Goal: Task Accomplishment & Management: Complete application form

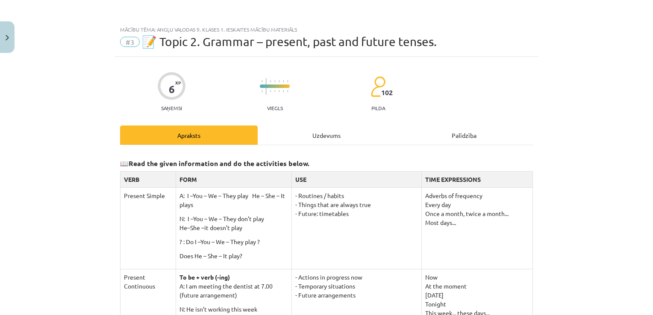
scroll to position [43, 0]
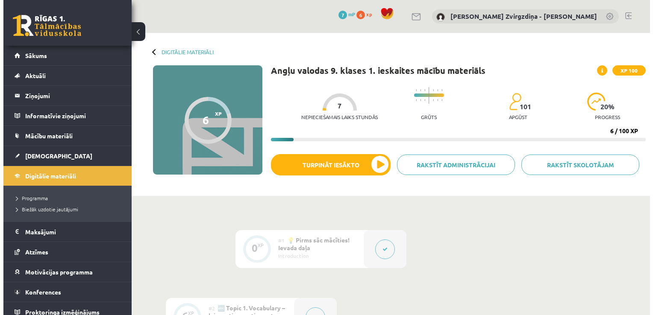
scroll to position [43, 0]
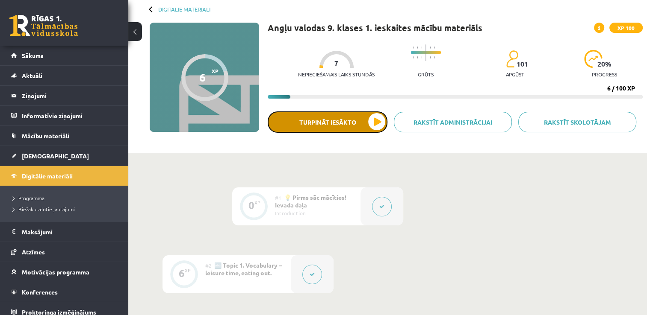
click at [329, 113] on button "Turpināt iesākto" at bounding box center [328, 122] width 120 height 21
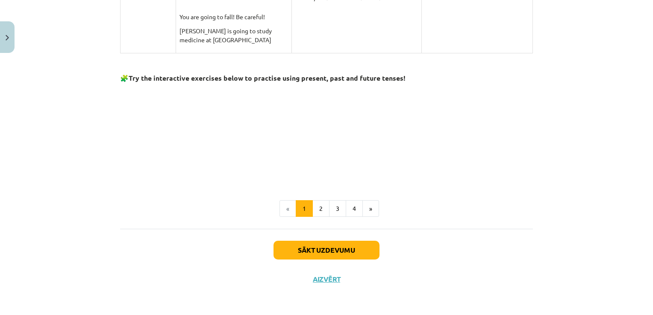
scroll to position [747, 0]
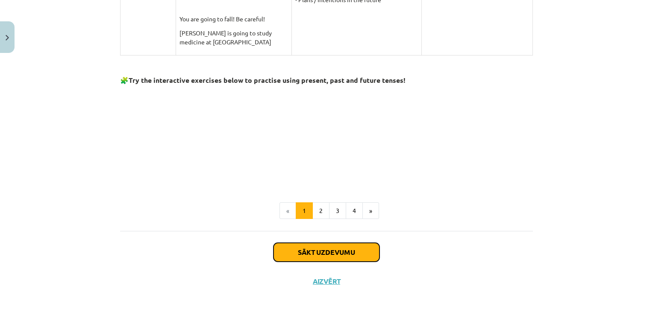
click at [365, 258] on button "Sākt uzdevumu" at bounding box center [327, 252] width 106 height 19
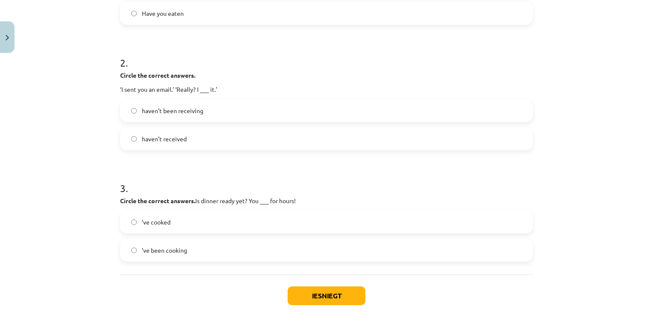
scroll to position [247, 0]
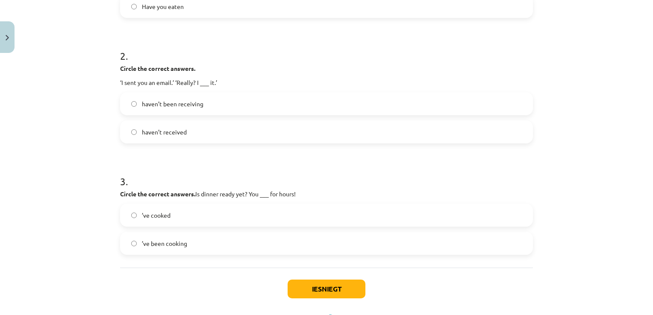
click at [174, 241] on span "’ve been cooking" at bounding box center [164, 243] width 45 height 9
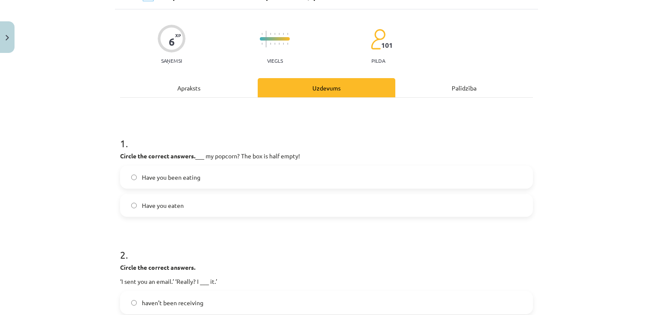
click at [195, 198] on label "Have you eaten" at bounding box center [326, 205] width 411 height 21
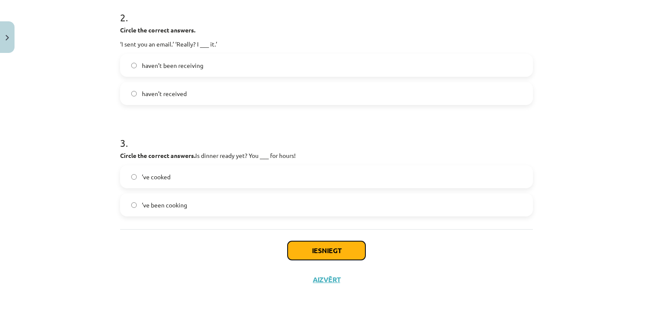
click at [338, 247] on button "Iesniegt" at bounding box center [327, 250] width 78 height 19
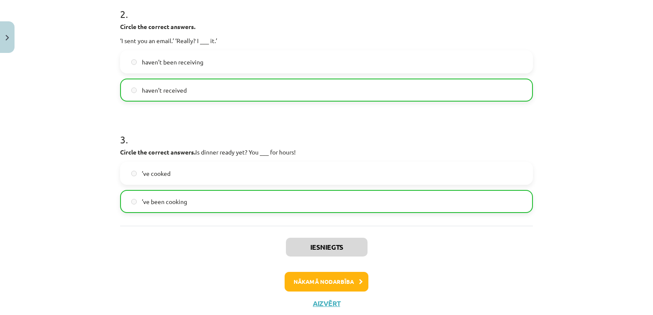
scroll to position [295, 0]
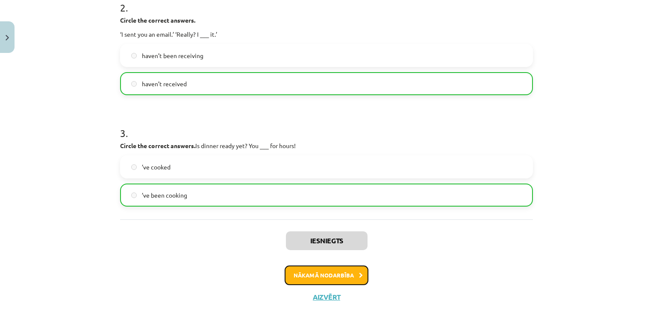
click at [338, 268] on button "Nākamā nodarbība" at bounding box center [327, 276] width 84 height 20
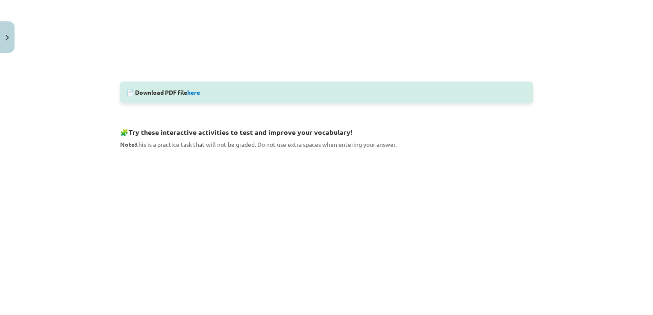
scroll to position [355, 0]
click at [193, 95] on div "📄 Download PDF file here" at bounding box center [326, 92] width 413 height 22
click at [194, 93] on link "here" at bounding box center [193, 92] width 13 height 8
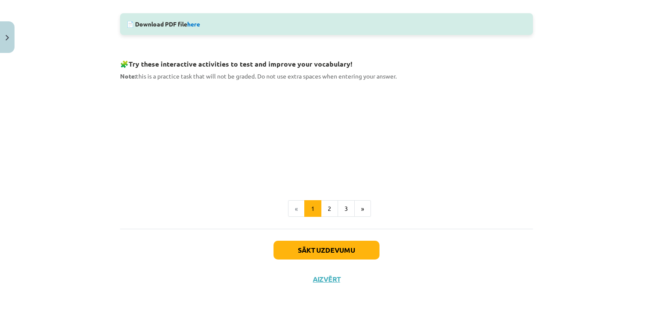
scroll to position [422, 0]
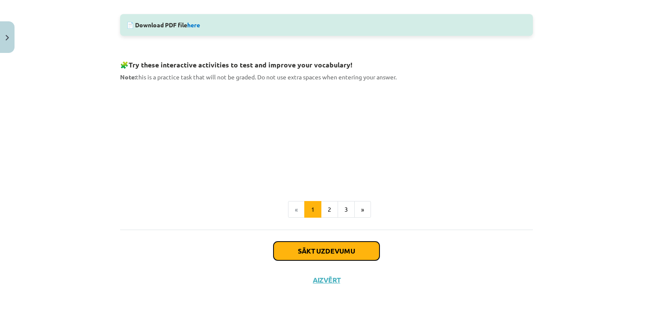
click at [364, 249] on button "Sākt uzdevumu" at bounding box center [327, 251] width 106 height 19
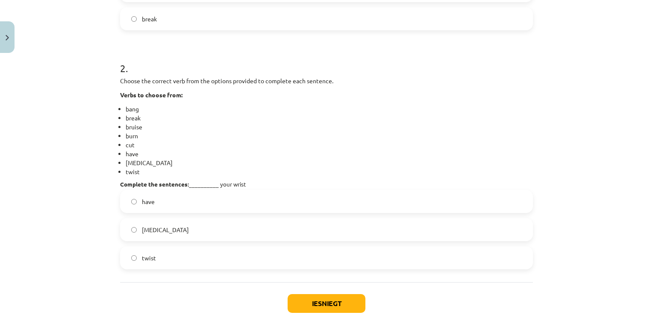
scroll to position [363, 0]
click at [129, 224] on label "sprain" at bounding box center [326, 228] width 411 height 21
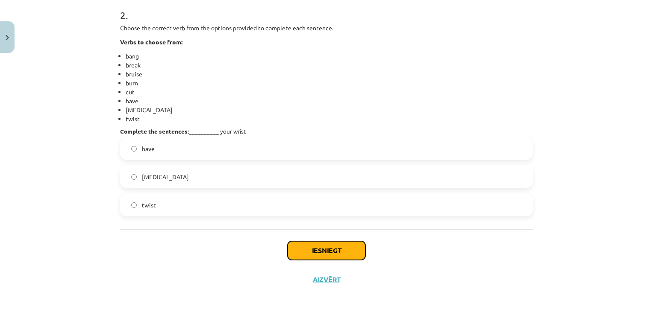
click at [315, 246] on button "Iesniegt" at bounding box center [327, 250] width 78 height 19
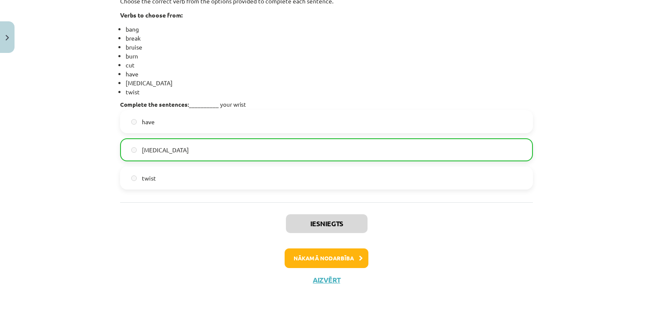
scroll to position [442, 0]
click at [345, 256] on button "Nākamā nodarbība" at bounding box center [327, 259] width 84 height 20
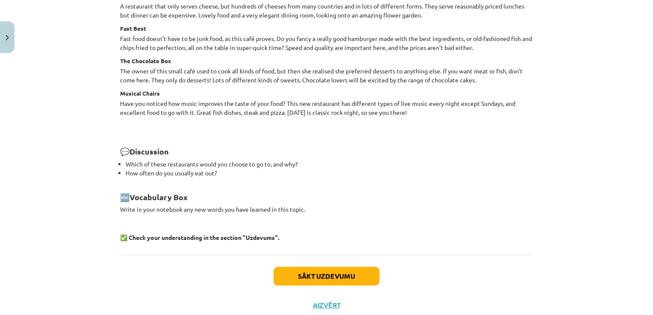
scroll to position [1171, 0]
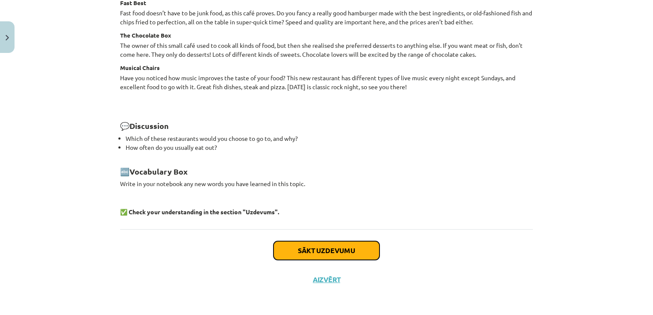
click at [338, 245] on button "Sākt uzdevumu" at bounding box center [327, 250] width 106 height 19
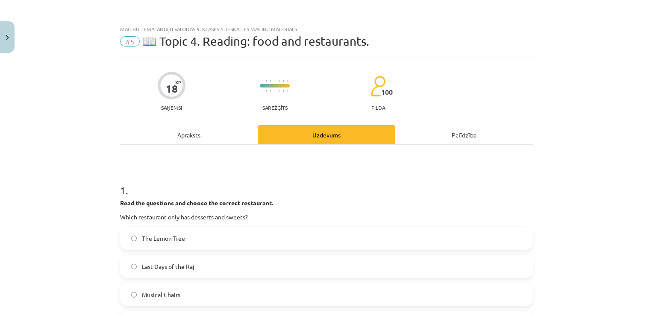
scroll to position [0, 0]
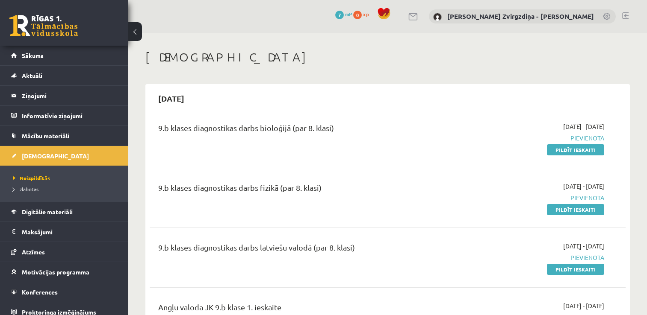
scroll to position [196, 0]
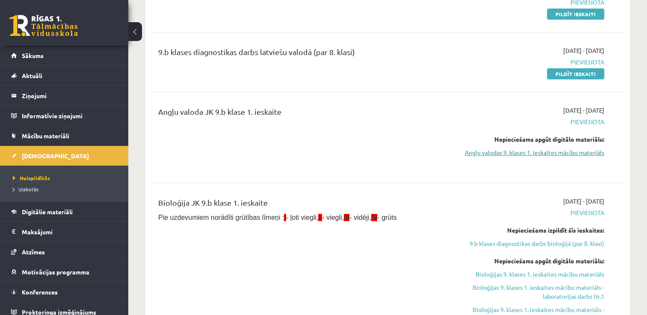
click at [545, 157] on link "Angļu valodas 9. klases 1. ieskaites mācību materiāls" at bounding box center [534, 152] width 140 height 9
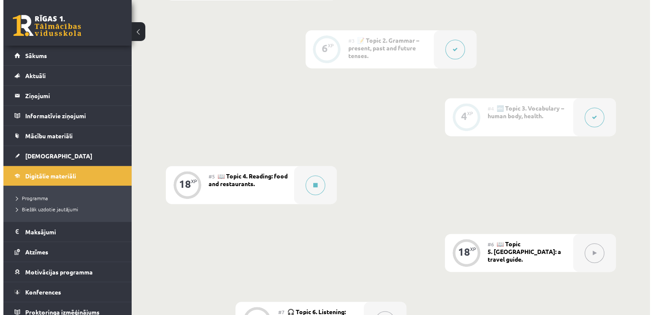
scroll to position [337, 0]
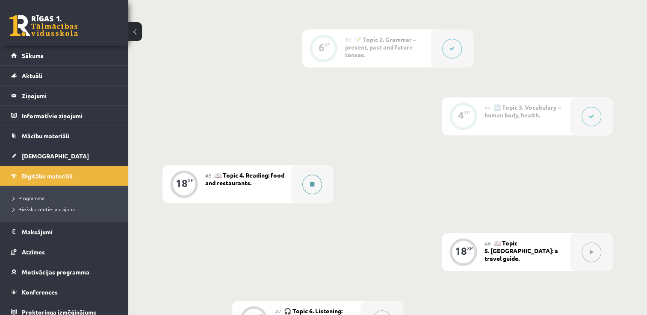
click at [319, 181] on button at bounding box center [312, 185] width 20 height 20
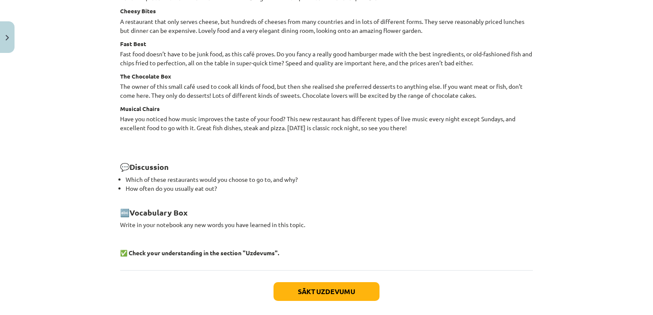
scroll to position [1171, 0]
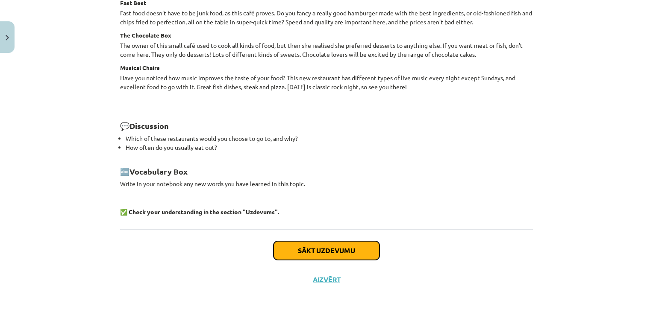
click at [339, 253] on button "Sākt uzdevumu" at bounding box center [327, 250] width 106 height 19
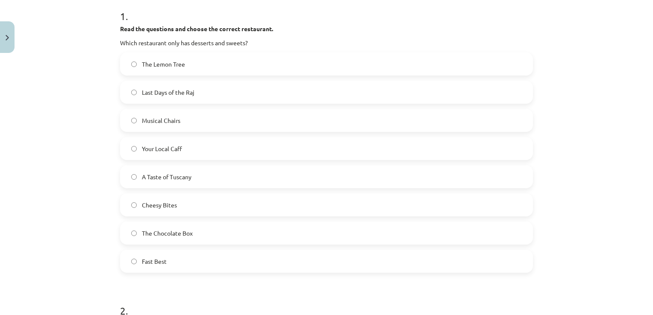
scroll to position [179, 0]
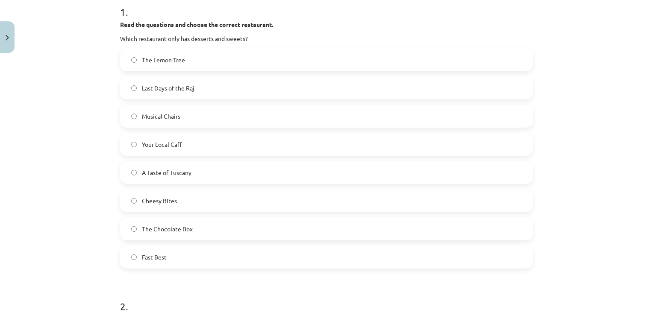
click at [137, 230] on label "The Chocolate Box" at bounding box center [326, 228] width 411 height 21
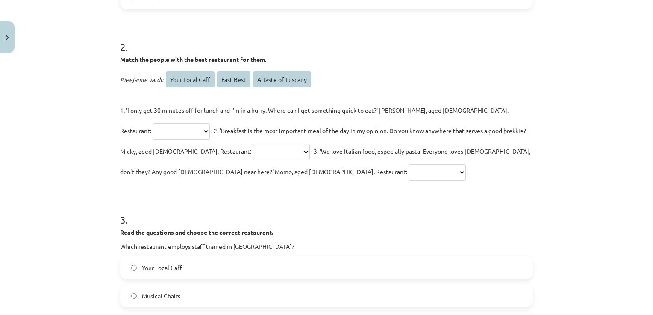
scroll to position [439, 0]
click at [210, 123] on select "**********" at bounding box center [181, 131] width 57 height 16
select select "**********"
click at [210, 123] on select "**********" at bounding box center [181, 131] width 57 height 16
click at [253, 150] on select "**********" at bounding box center [281, 152] width 57 height 16
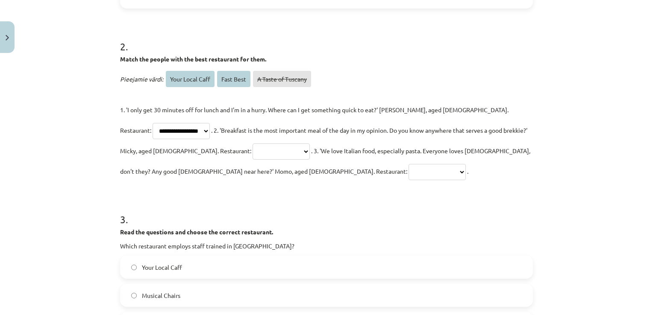
select select "*********"
click at [253, 144] on select "**********" at bounding box center [281, 152] width 57 height 16
click at [409, 172] on select "**********" at bounding box center [437, 172] width 57 height 16
select select "**********"
click at [409, 164] on select "**********" at bounding box center [437, 172] width 57 height 16
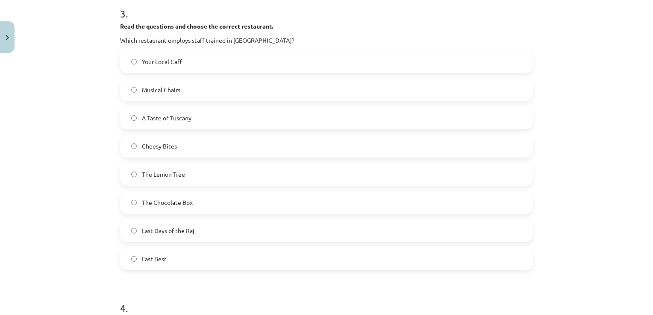
scroll to position [646, 0]
click at [202, 121] on label "A Taste of Tuscany" at bounding box center [326, 116] width 411 height 21
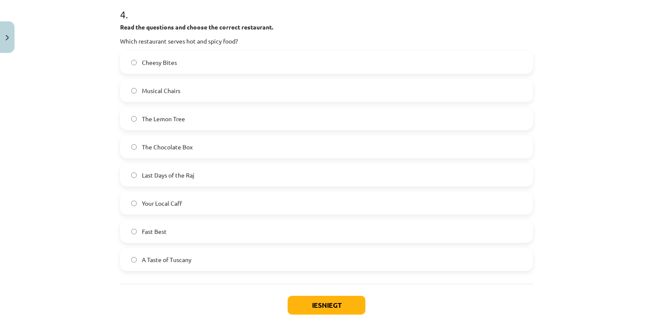
scroll to position [940, 0]
click at [194, 182] on label "Last Days of the Raj" at bounding box center [326, 174] width 411 height 21
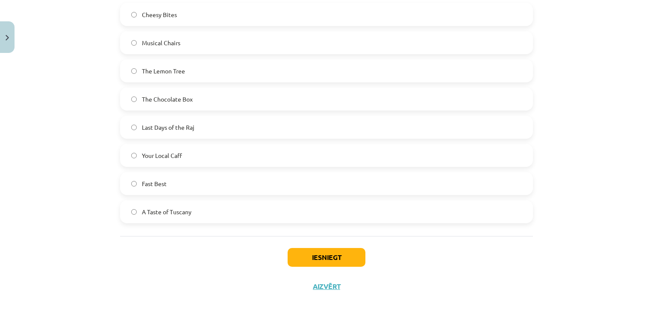
scroll to position [994, 0]
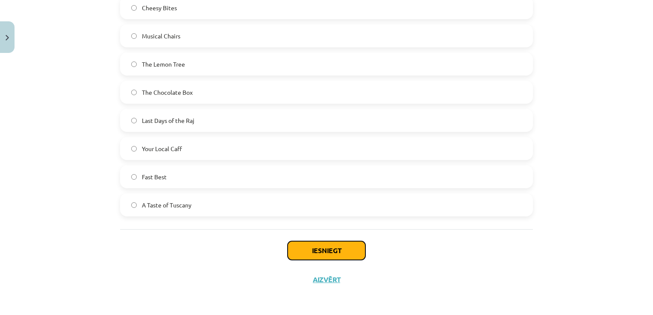
click at [324, 255] on button "Iesniegt" at bounding box center [327, 250] width 78 height 19
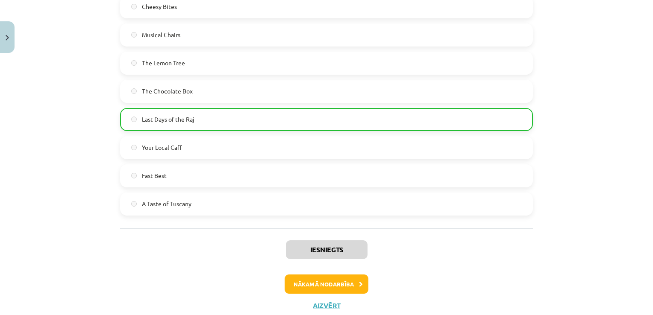
scroll to position [1145, 0]
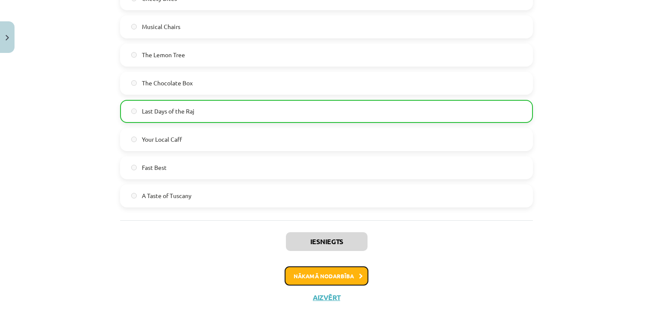
click at [345, 267] on button "Nākamā nodarbība" at bounding box center [327, 277] width 84 height 20
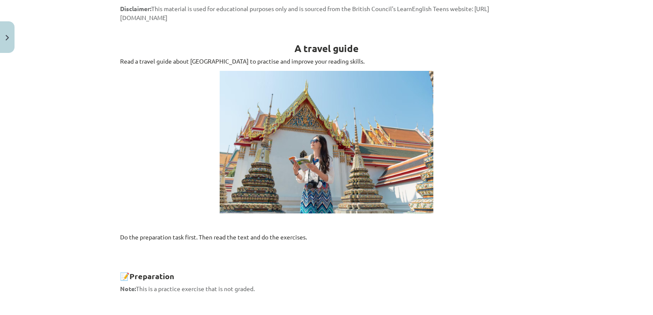
scroll to position [0, 0]
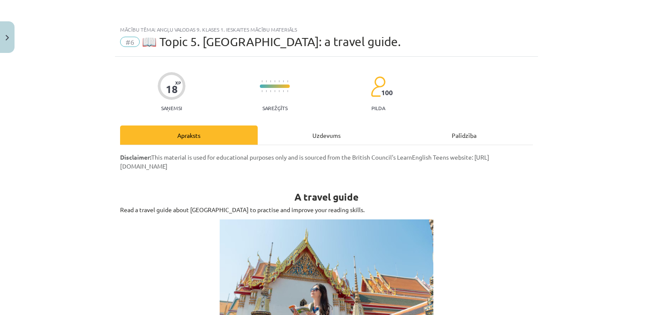
click at [336, 132] on div "Uzdevums" at bounding box center [327, 135] width 138 height 19
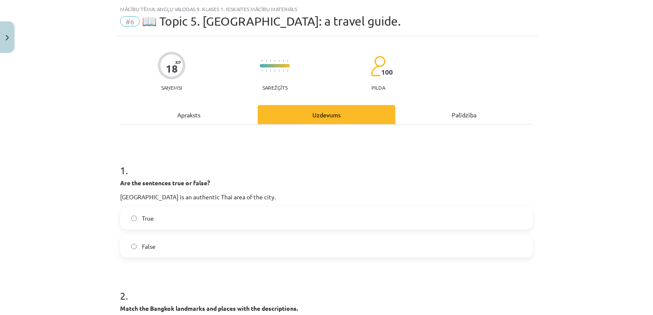
scroll to position [21, 0]
click at [224, 116] on div "Apraksts" at bounding box center [189, 113] width 138 height 19
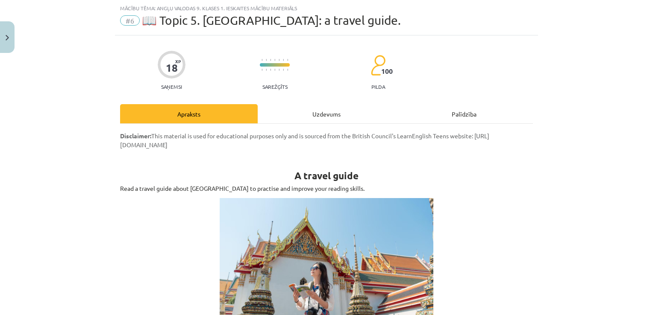
click at [300, 114] on div "Uzdevums" at bounding box center [327, 113] width 138 height 19
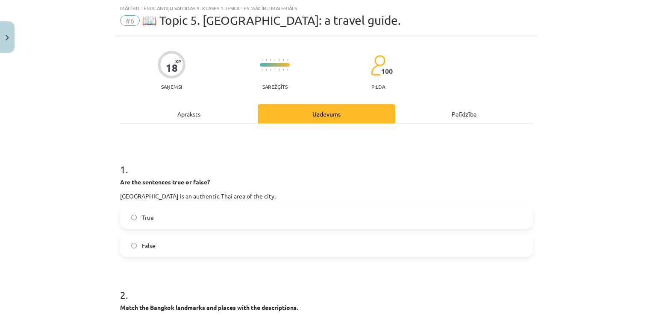
click at [180, 115] on div "Apraksts" at bounding box center [189, 113] width 138 height 19
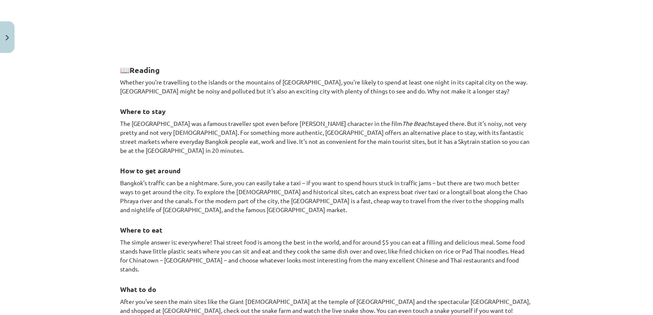
scroll to position [601, 0]
